Goal: Information Seeking & Learning: Learn about a topic

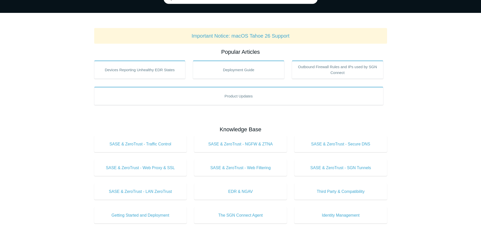
scroll to position [76, 0]
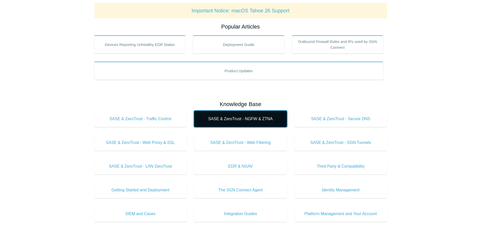
click at [246, 121] on span "SASE & ZeroTrust - NGFW & ZTNA" at bounding box center [241, 119] width 78 height 6
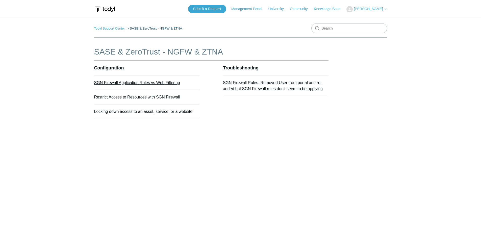
click at [154, 83] on link "SGN Firewall Application Rules vs Web Filtering" at bounding box center [137, 83] width 86 height 4
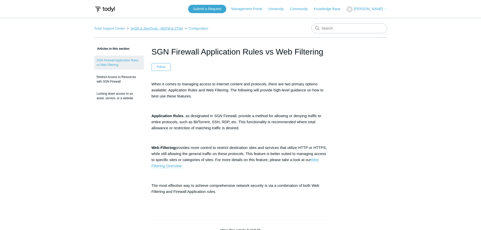
click at [144, 28] on link "SASE & ZeroTrust - NGFW & ZTNA" at bounding box center [157, 29] width 52 height 4
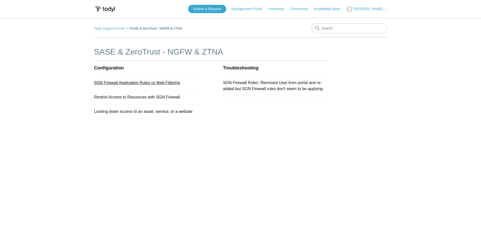
click at [140, 83] on link "SGN Firewall Application Rules vs Web Filtering" at bounding box center [137, 83] width 86 height 4
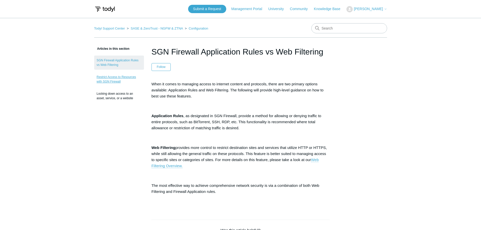
click at [129, 77] on link "Restrict Access to Resources with SGN Firewall" at bounding box center [119, 79] width 50 height 14
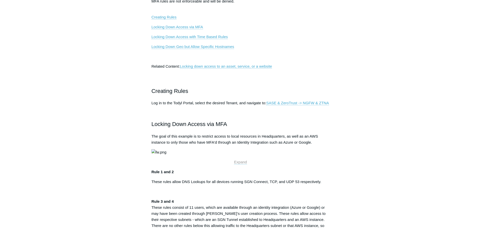
scroll to position [177, 0]
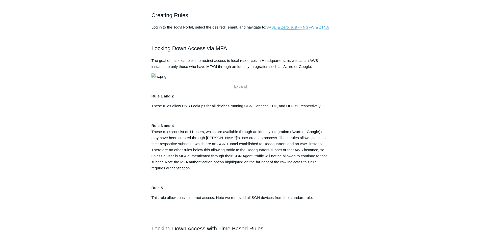
click at [167, 80] on img at bounding box center [159, 77] width 15 height 6
drag, startPoint x: 210, startPoint y: 115, endPoint x: 176, endPoint y: 116, distance: 34.1
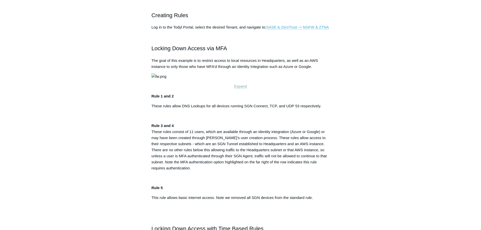
click at [167, 80] on img at bounding box center [159, 77] width 15 height 6
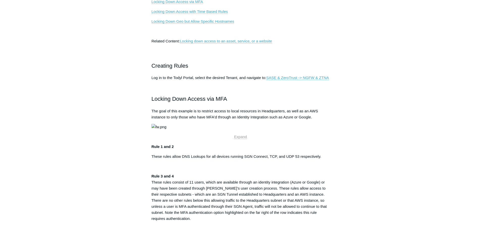
scroll to position [0, 0]
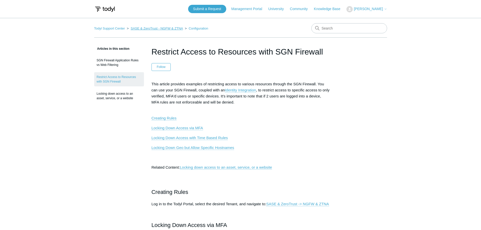
click at [145, 29] on link "SASE & ZeroTrust - NGFW & ZTNA" at bounding box center [157, 29] width 52 height 4
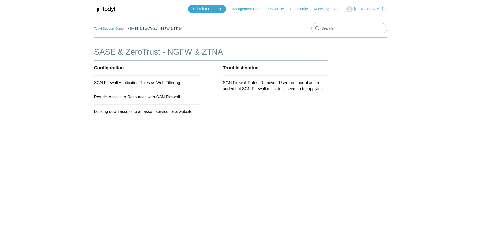
click at [112, 27] on link "Todyl Support Center" at bounding box center [109, 29] width 31 height 4
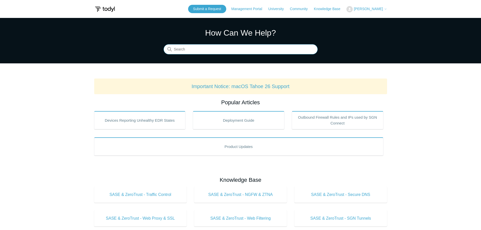
click at [212, 51] on input "Search" at bounding box center [241, 49] width 154 height 10
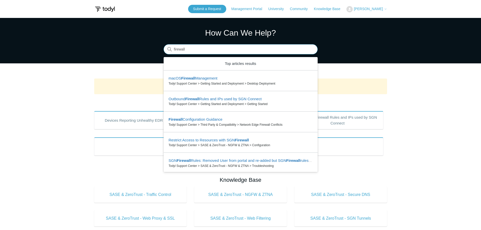
type input "firewall"
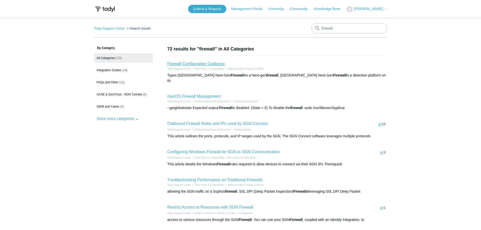
click at [202, 65] on link "Firewall Configuration Guidance" at bounding box center [197, 64] width 58 height 4
click at [122, 96] on link "SASE & ZeroTrust - SGN Tunnels (6)" at bounding box center [123, 95] width 59 height 10
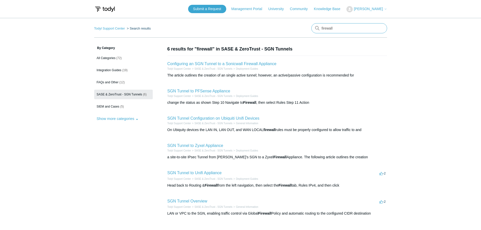
click at [335, 29] on input "firewall" at bounding box center [350, 28] width 76 height 10
type input "SGN firewall"
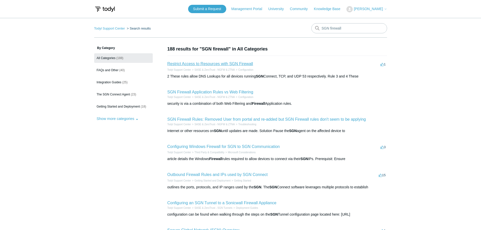
click at [232, 65] on link "Restrict Access to Resources with SGN Firewall" at bounding box center [211, 64] width 86 height 4
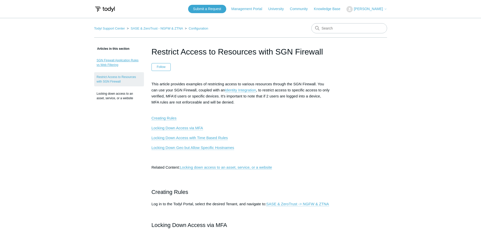
click at [122, 62] on link "SGN Firewall Application Rules vs Web Filtering" at bounding box center [119, 63] width 50 height 14
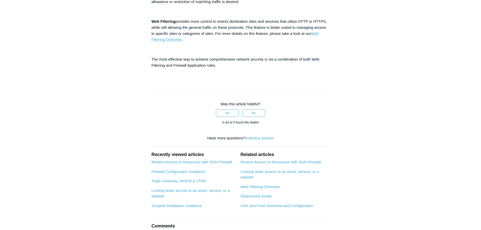
scroll to position [177, 0]
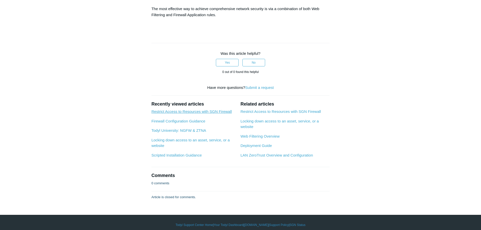
click at [197, 111] on link "Restrict Access to Resources with SGN Firewall" at bounding box center [192, 111] width 80 height 4
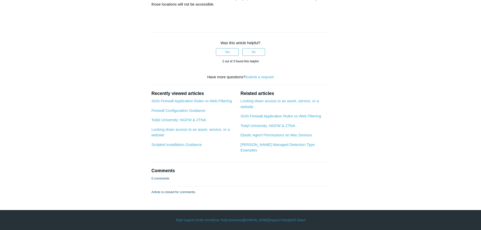
scroll to position [682, 0]
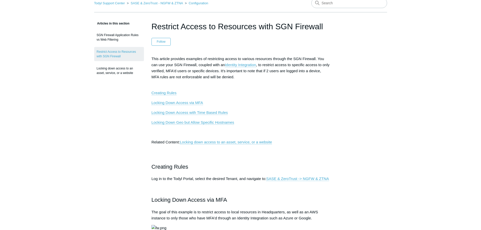
scroll to position [0, 0]
